Goal: Transaction & Acquisition: Purchase product/service

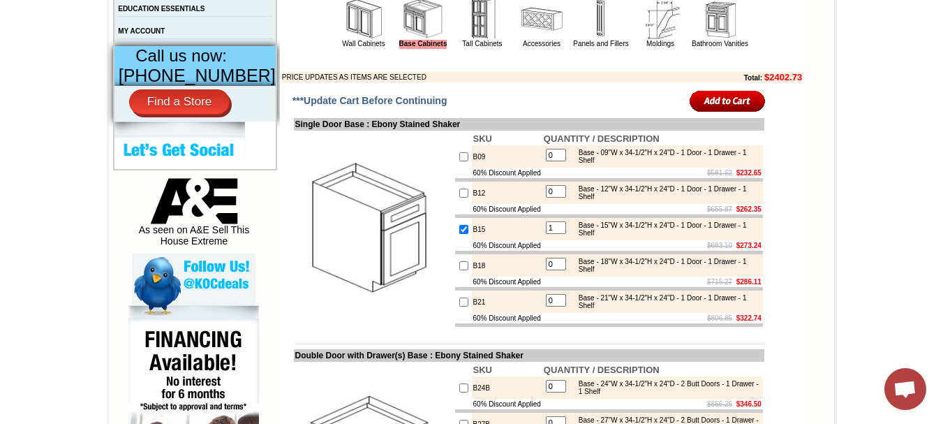
scroll to position [551, 0]
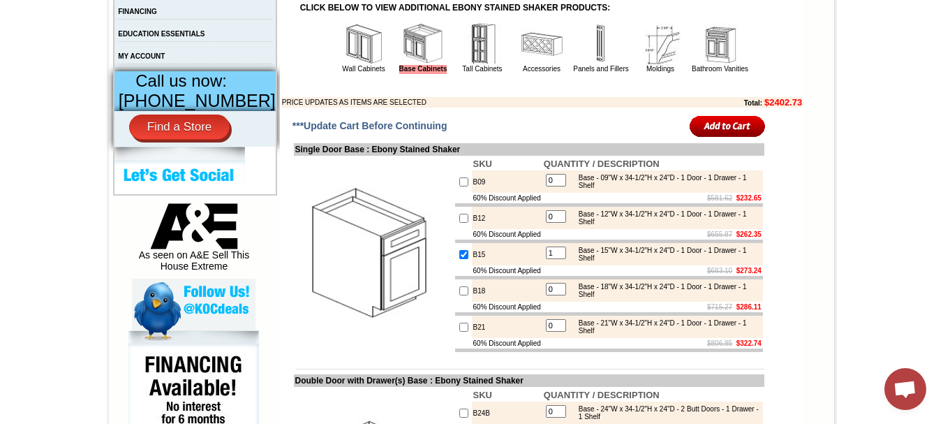
click at [459, 259] on input "checkbox" at bounding box center [463, 254] width 9 height 9
checkbox input "false"
type input "0"
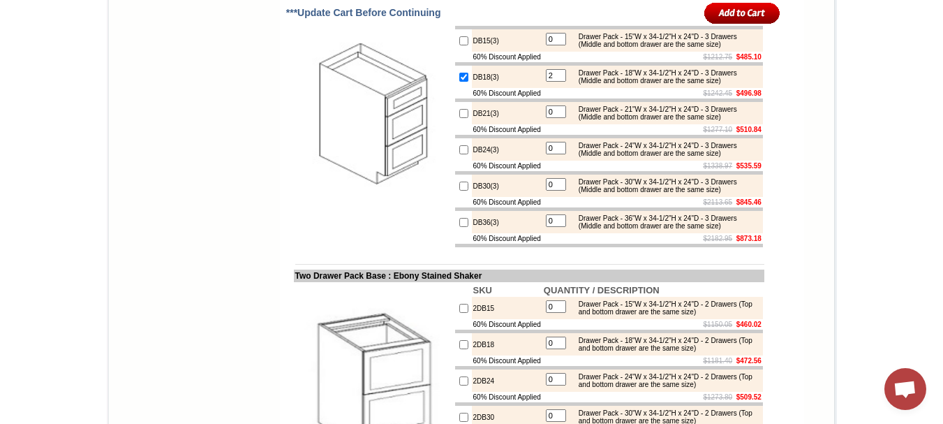
scroll to position [2313, 0]
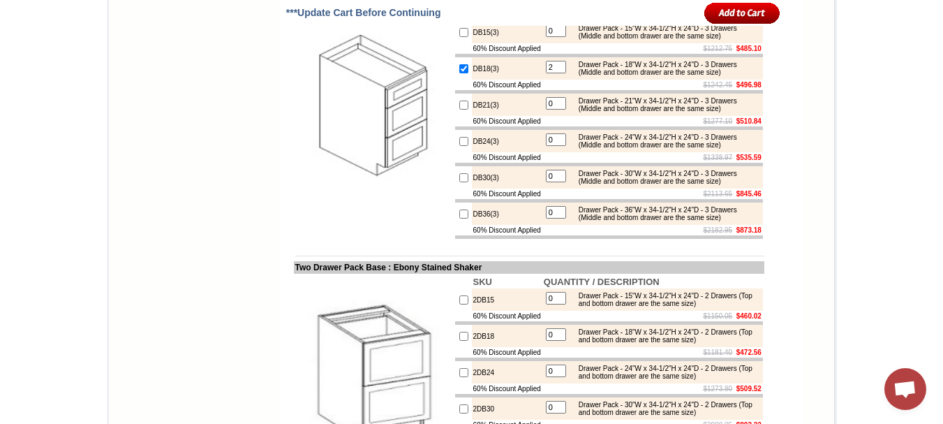
click at [459, 73] on input "checkbox" at bounding box center [463, 68] width 9 height 9
checkbox input "false"
type input "0"
click at [459, 73] on input "checkbox" at bounding box center [463, 68] width 9 height 9
checkbox input "true"
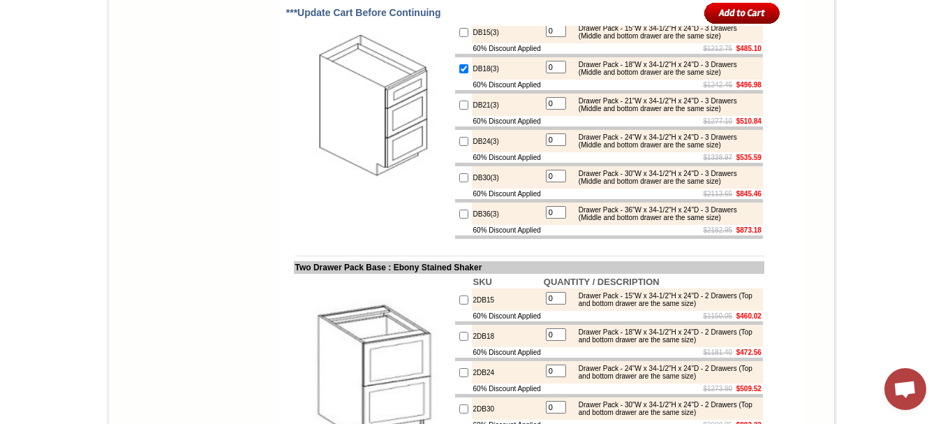
type input "1"
click at [455, 43] on td at bounding box center [463, 32] width 17 height 22
click at [459, 37] on input "checkbox" at bounding box center [463, 32] width 9 height 9
checkbox input "true"
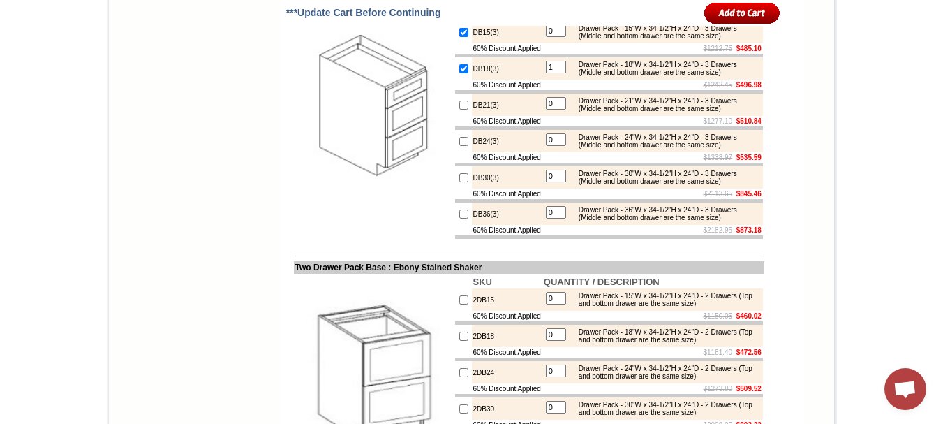
type input "1"
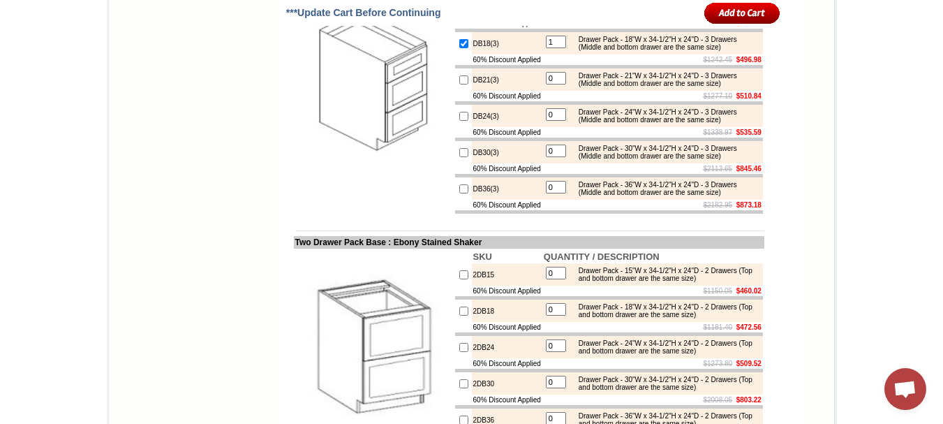
scroll to position [2321, 0]
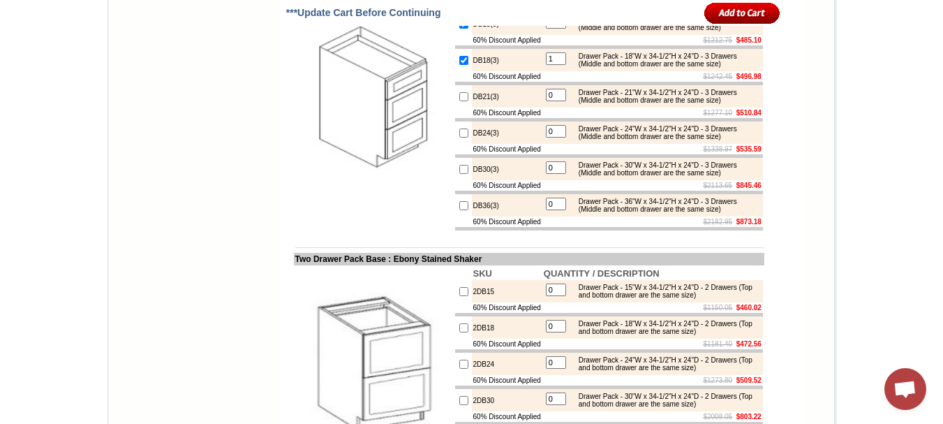
checkbox input "true"
type input "1"
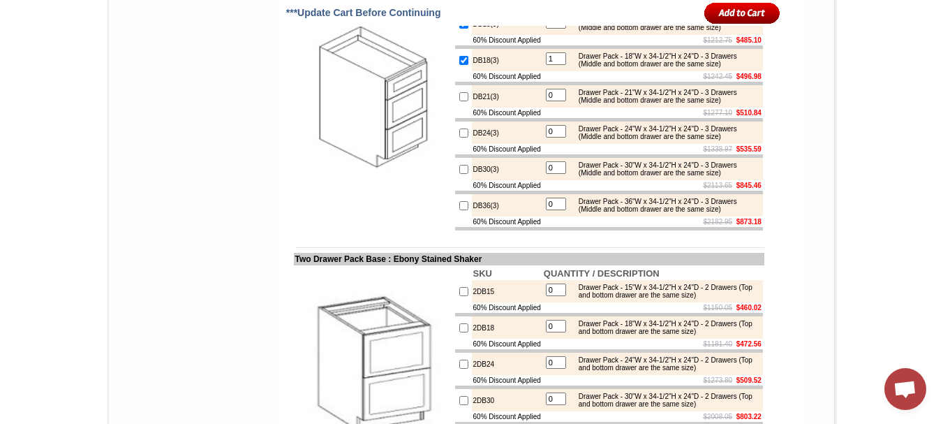
type input "2"
click at [796, 98] on form "***Update Cart Before Continuing Single Door Base : Ebony Stained Shaker SKU QU…" at bounding box center [542, 18] width 524 height 3357
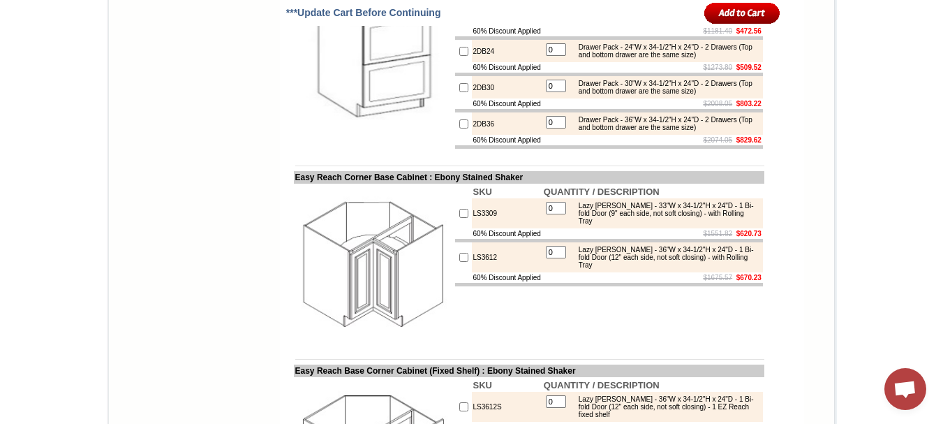
scroll to position [2552, 0]
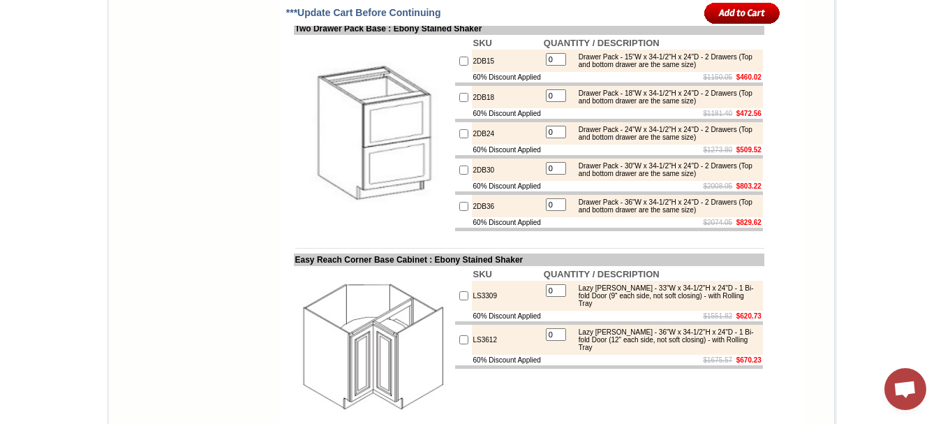
click at [738, 4] on input "image" at bounding box center [742, 12] width 76 height 23
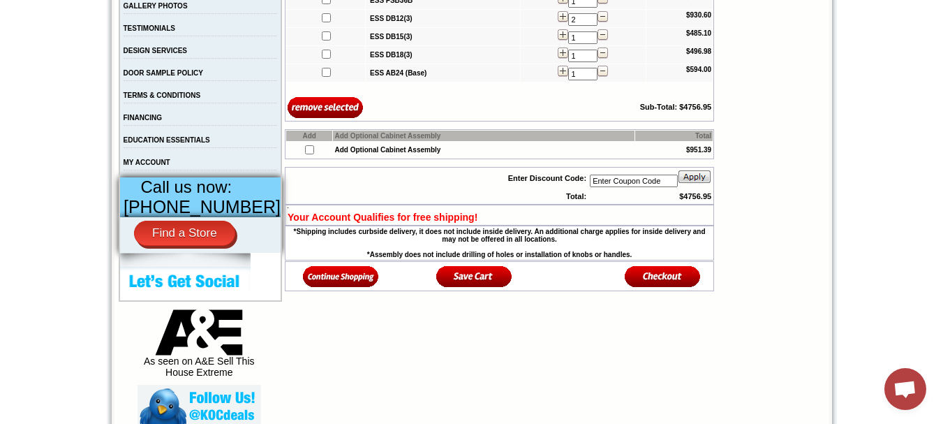
scroll to position [451, 0]
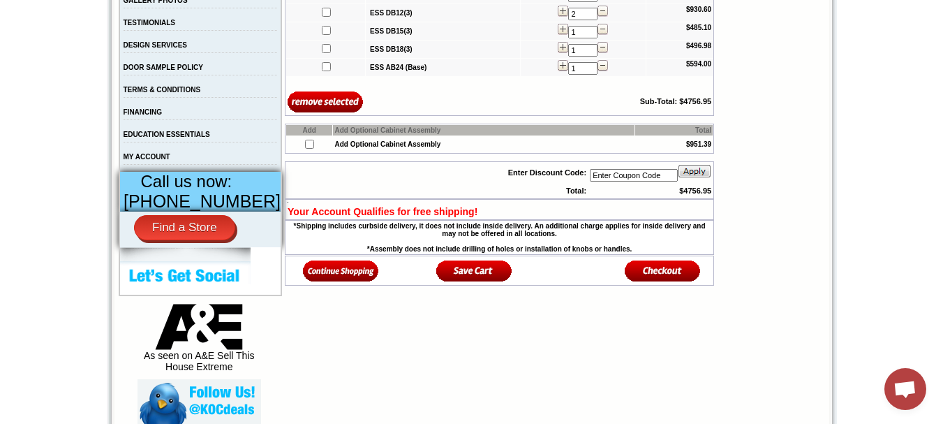
click at [341, 274] on img at bounding box center [341, 270] width 76 height 23
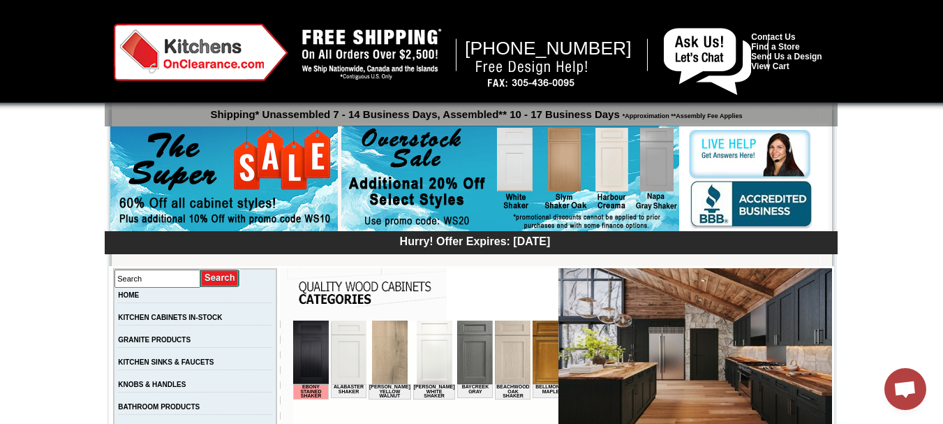
click at [566, 209] on img at bounding box center [510, 179] width 338 height 107
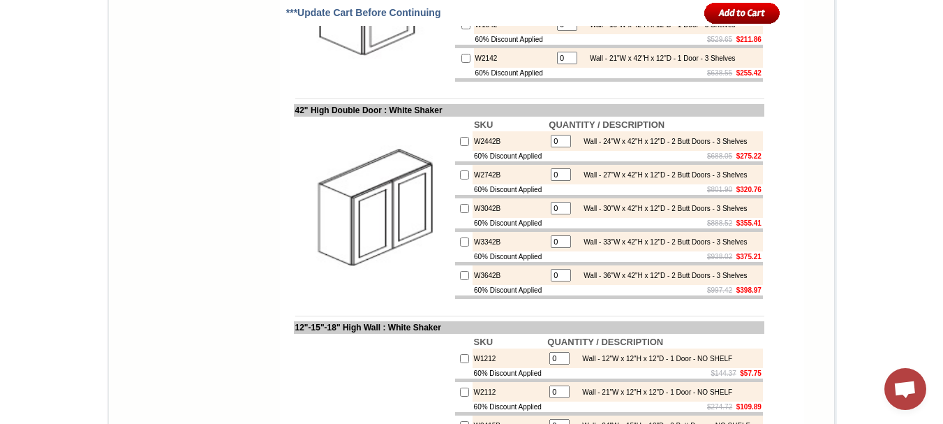
scroll to position [1608, 0]
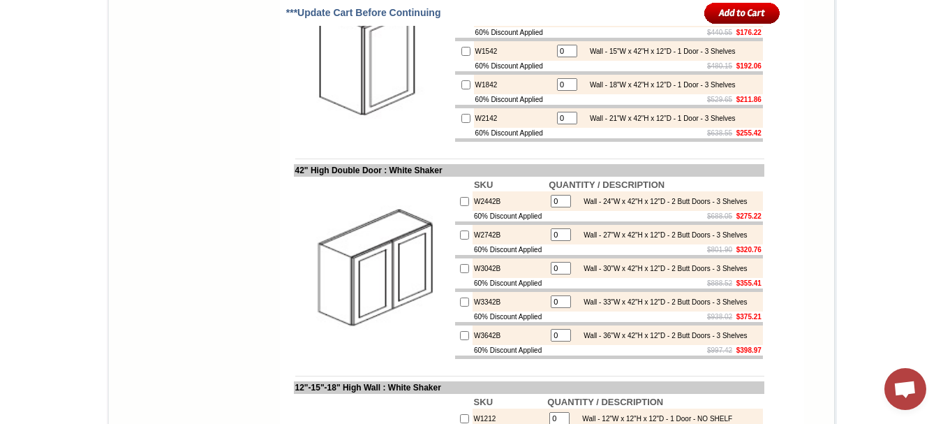
click at [731, 8] on input "image" at bounding box center [742, 12] width 76 height 23
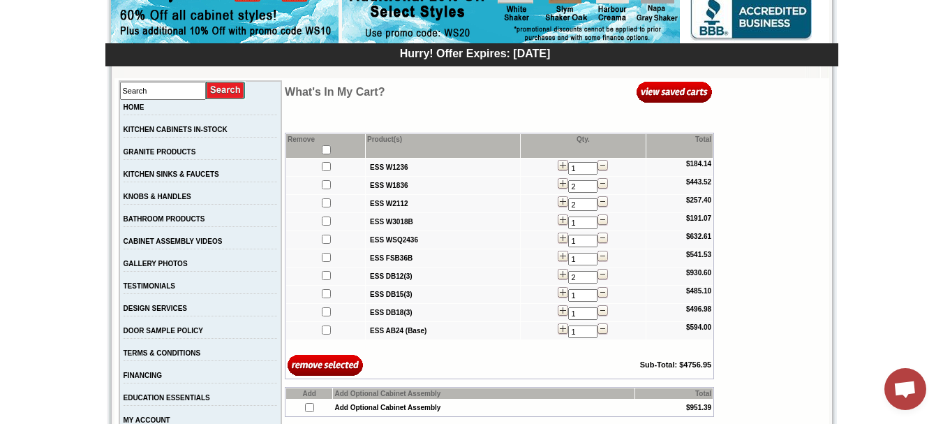
scroll to position [193, 0]
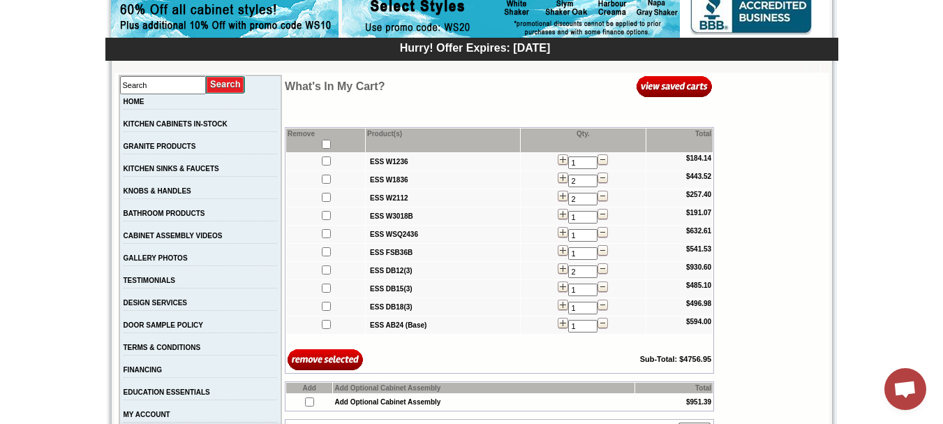
click at [688, 86] on img at bounding box center [674, 86] width 76 height 23
click at [688, 87] on img at bounding box center [674, 86] width 76 height 23
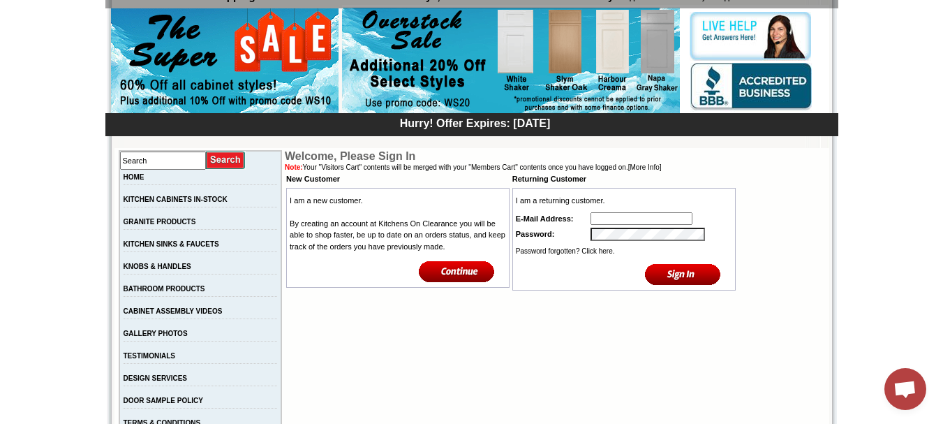
scroll to position [128, 0]
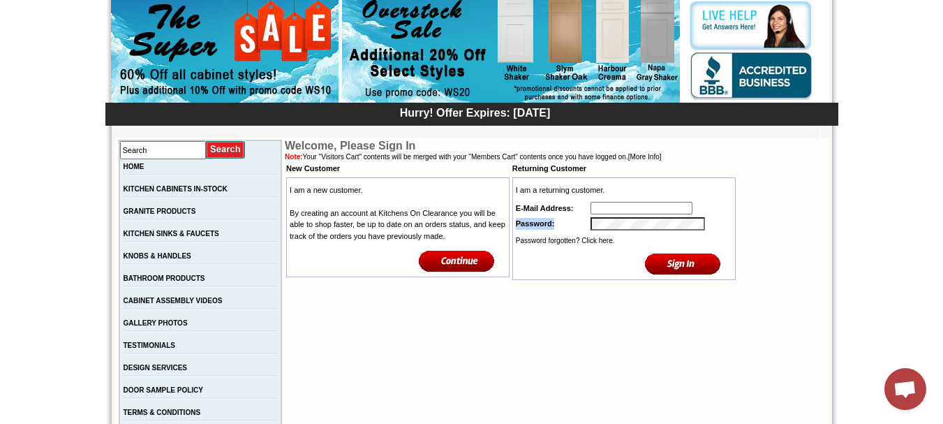
click at [617, 216] on tbody "I am a returning customer. E-Mail Address: Password: Password forgotten? Click …" at bounding box center [623, 228] width 219 height 99
click at [618, 207] on input "text" at bounding box center [641, 208] width 102 height 13
type input "56davesinclair@gmail.com"
click at [673, 260] on input "image" at bounding box center [683, 263] width 76 height 23
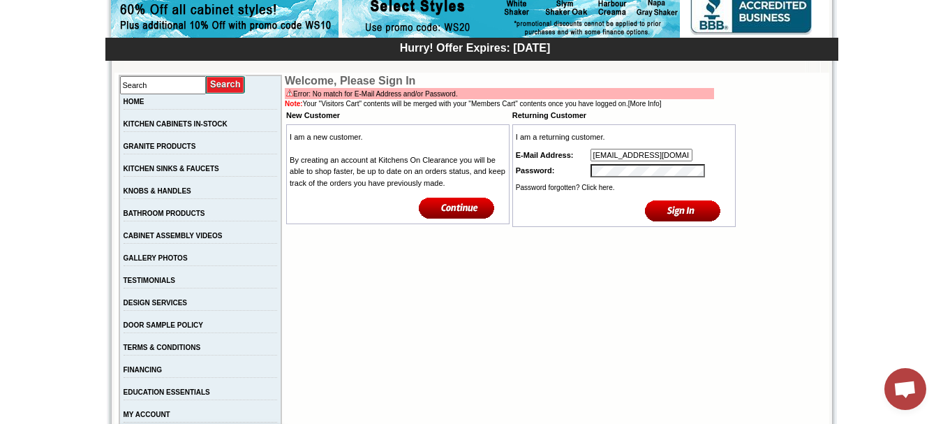
scroll to position [188, 0]
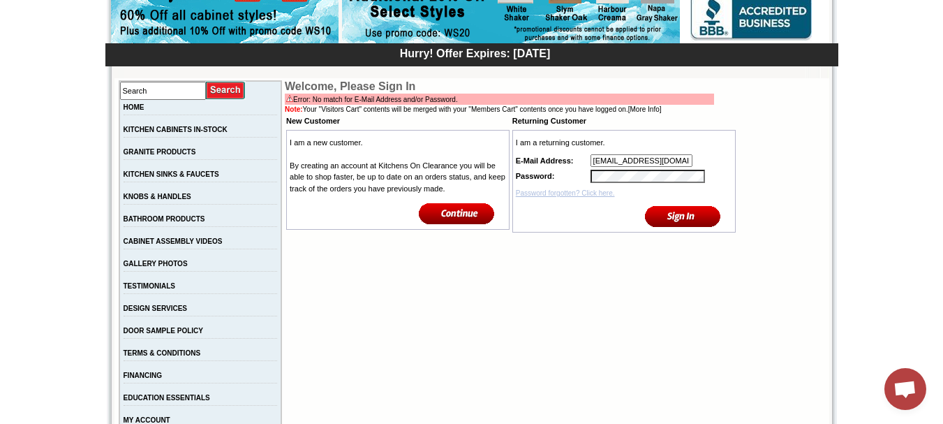
click at [601, 196] on link "Password forgotten? Click here." at bounding box center [565, 193] width 99 height 8
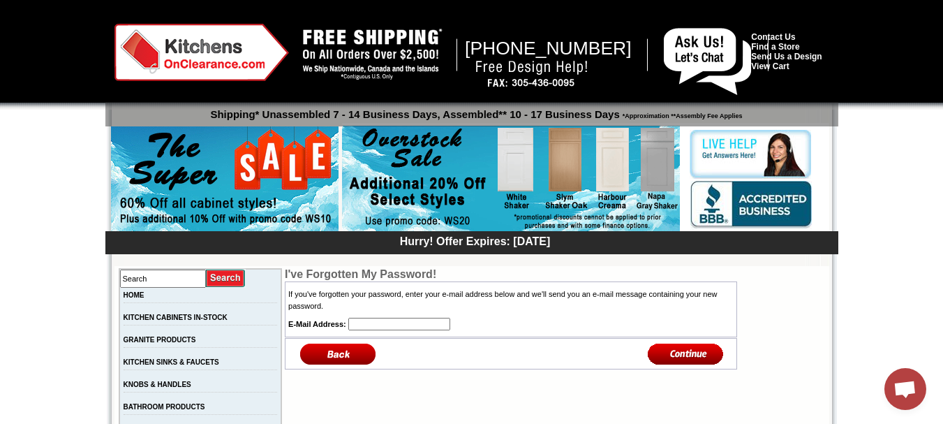
click at [357, 336] on td "If you've forgotten your password, enter your e-mail address below and we'll se…" at bounding box center [510, 309] width 450 height 54
click at [360, 321] on input "text" at bounding box center [399, 323] width 102 height 13
type input "[EMAIL_ADDRESS][DOMAIN_NAME]"
click at [706, 357] on input "image" at bounding box center [685, 353] width 76 height 23
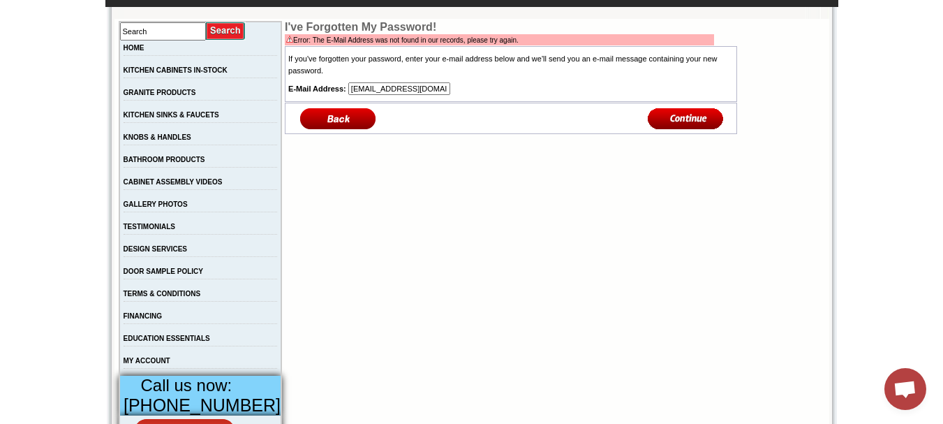
scroll to position [241, 0]
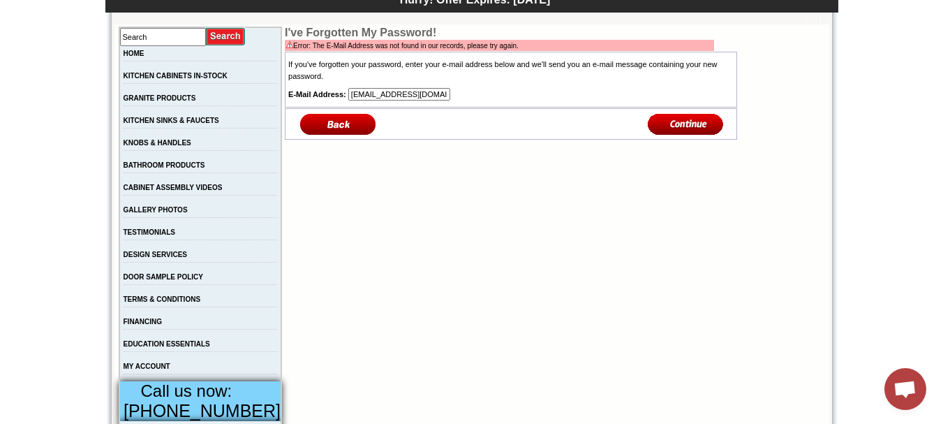
click at [343, 121] on img at bounding box center [338, 124] width 80 height 24
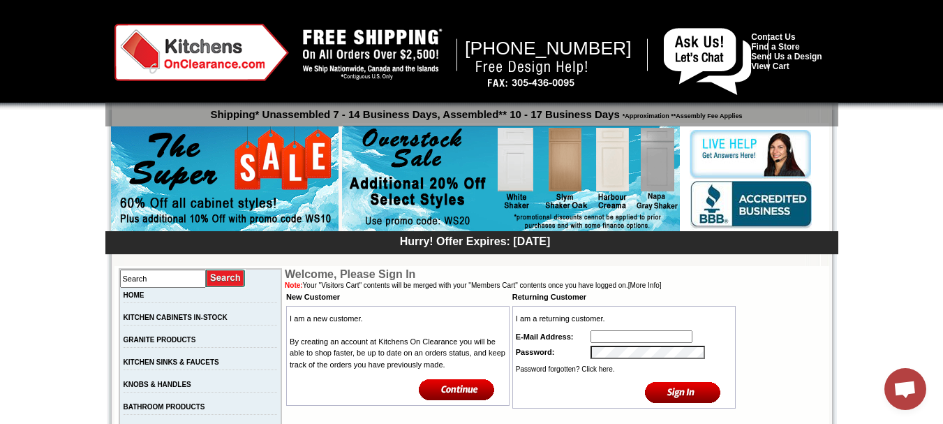
click at [440, 387] on img at bounding box center [457, 388] width 76 height 23
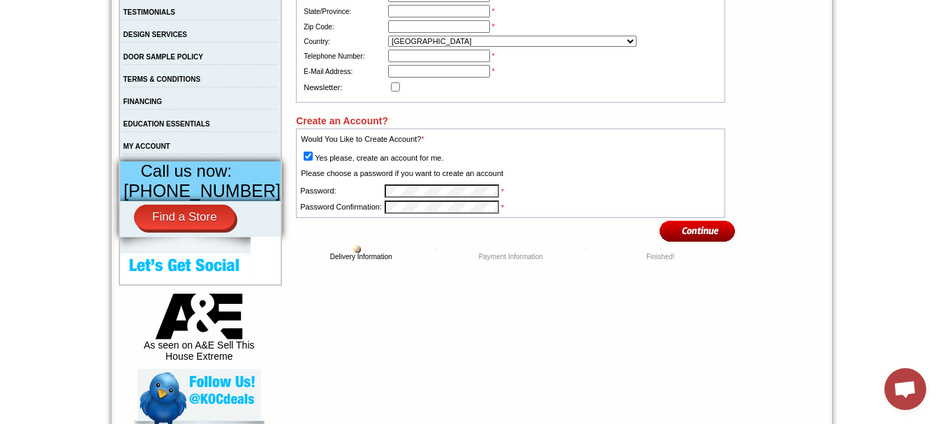
scroll to position [474, 0]
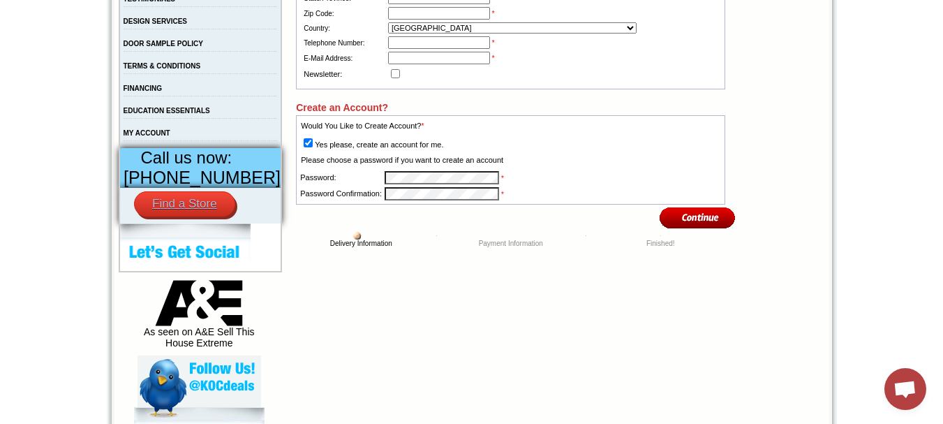
click at [213, 216] on link "Find a Store" at bounding box center [184, 203] width 101 height 25
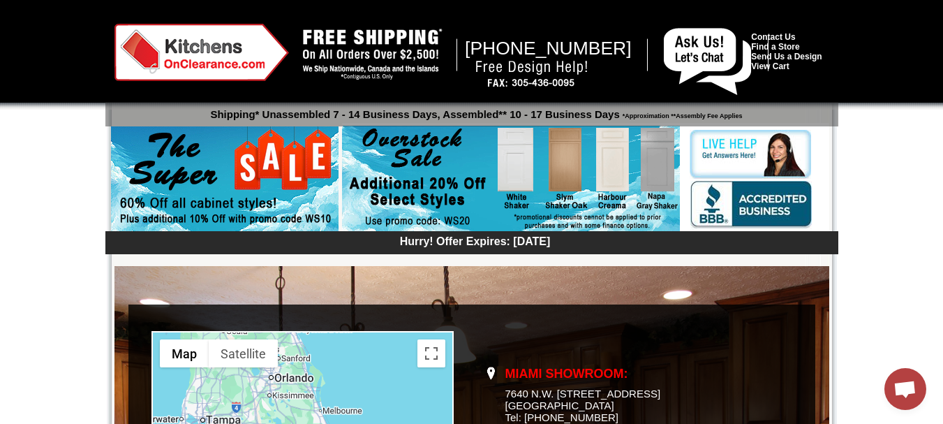
scroll to position [54, 0]
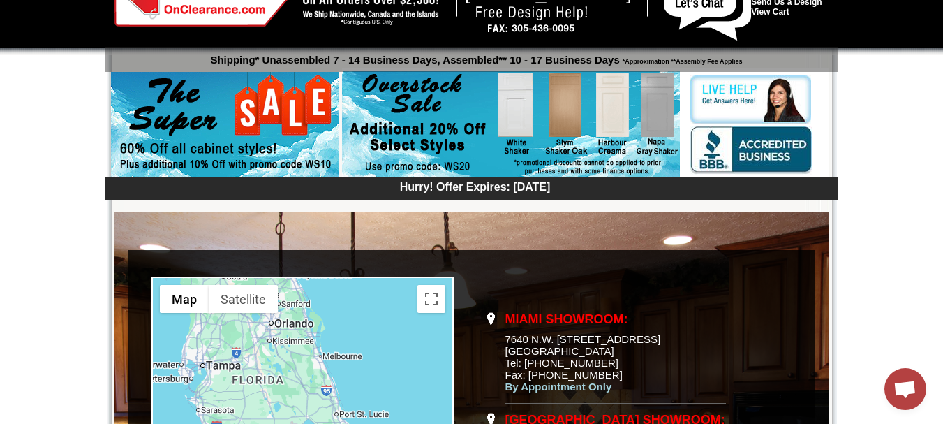
click at [595, 112] on img at bounding box center [511, 124] width 338 height 107
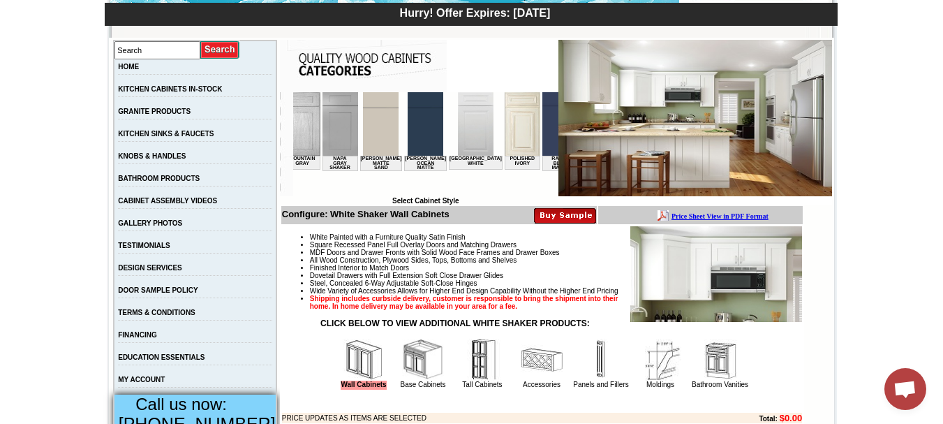
scroll to position [0, 1739]
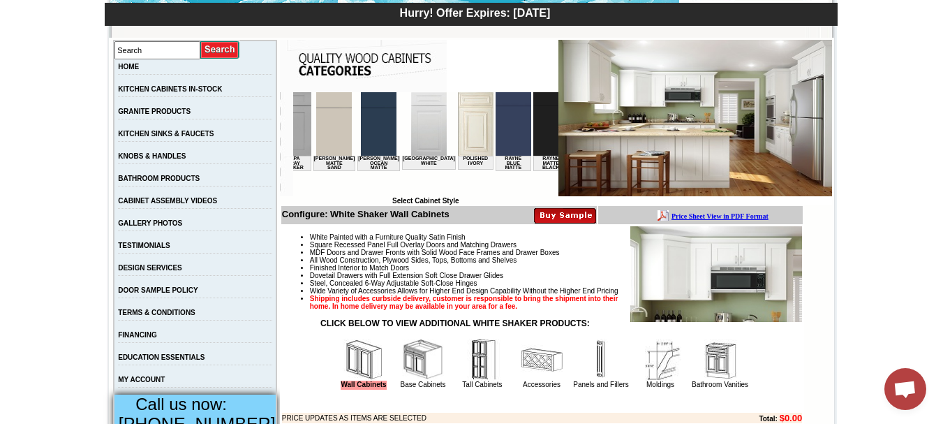
click at [532, 146] on img at bounding box center [550, 123] width 36 height 63
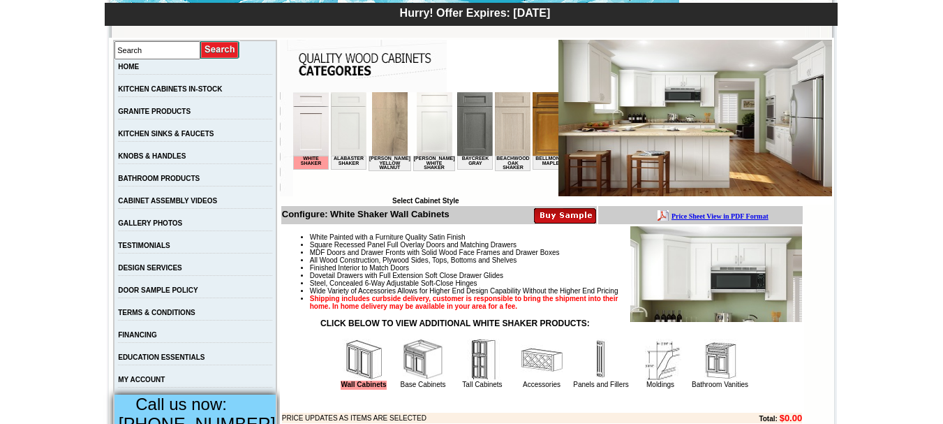
scroll to position [0, 1739]
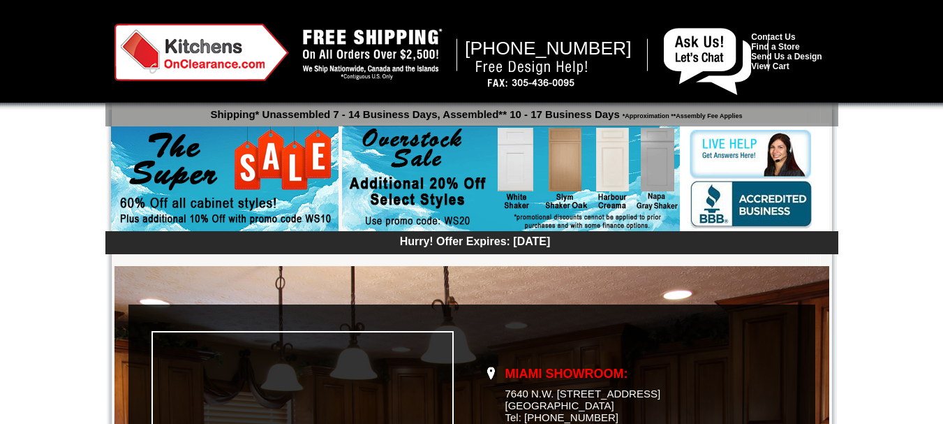
scroll to position [54, 0]
